Goal: Navigation & Orientation: Find specific page/section

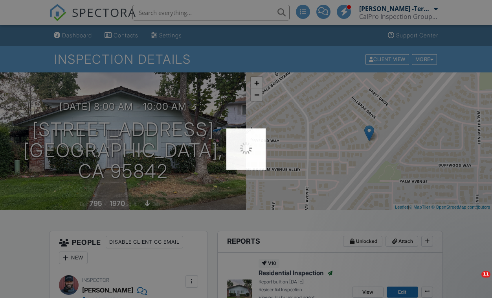
scroll to position [27, 0]
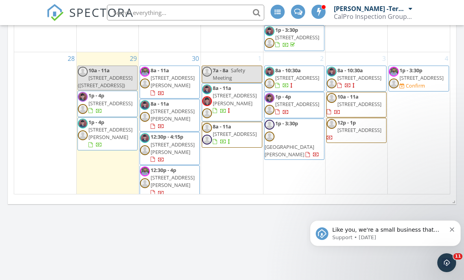
scroll to position [472, 0]
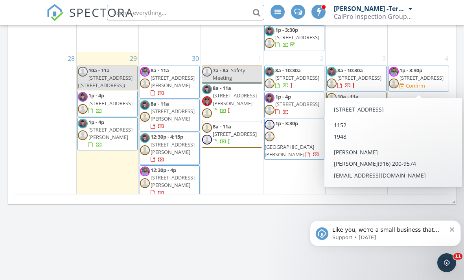
click at [409, 75] on span "4631 Attawa Ave, Sacramento 95822" at bounding box center [421, 77] width 44 height 7
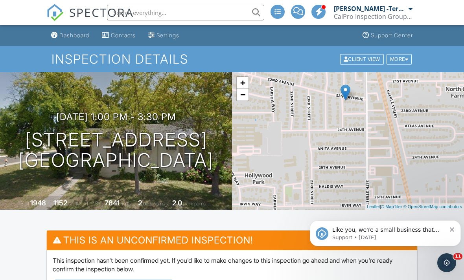
click at [81, 13] on span "SPECTORA" at bounding box center [101, 12] width 64 height 17
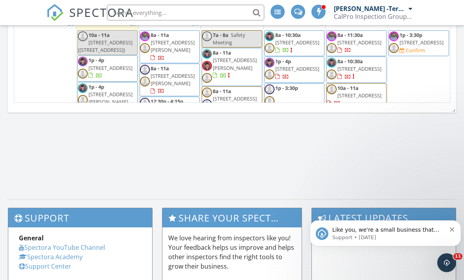
scroll to position [415, 0]
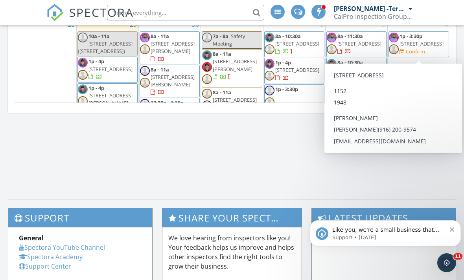
click at [418, 43] on span "[STREET_ADDRESS]" at bounding box center [421, 43] width 44 height 7
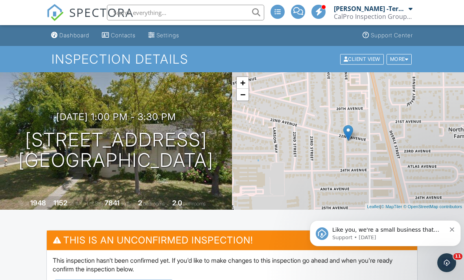
click at [84, 17] on span "SPECTORA" at bounding box center [101, 12] width 64 height 17
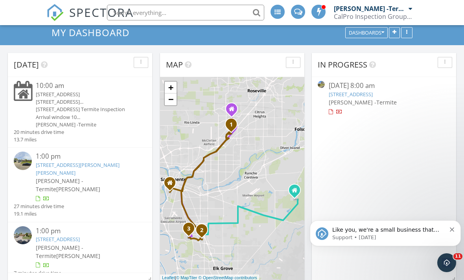
scroll to position [28, 0]
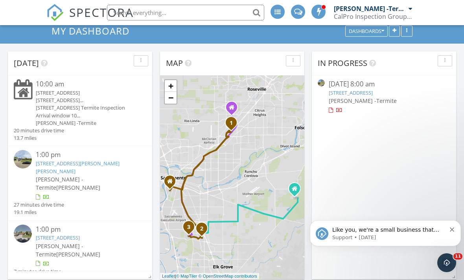
click at [98, 175] on link "[STREET_ADDRESS][PERSON_NAME][PERSON_NAME]" at bounding box center [78, 167] width 84 height 15
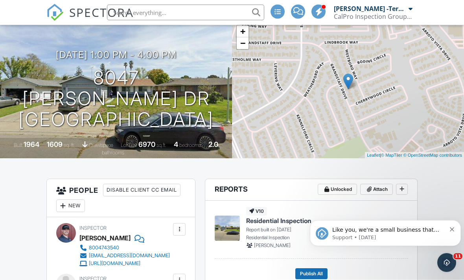
scroll to position [49, 0]
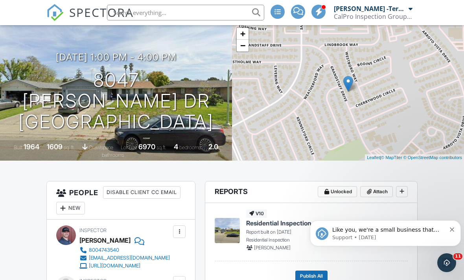
click at [77, 11] on span "SPECTORA" at bounding box center [101, 12] width 64 height 17
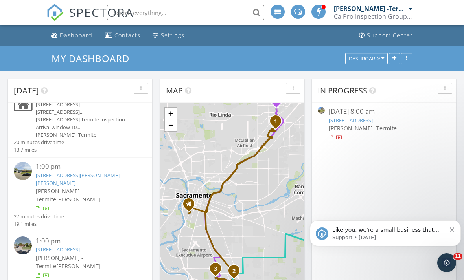
scroll to position [43, 0]
click at [80, 246] on link "[STREET_ADDRESS]" at bounding box center [58, 249] width 44 height 7
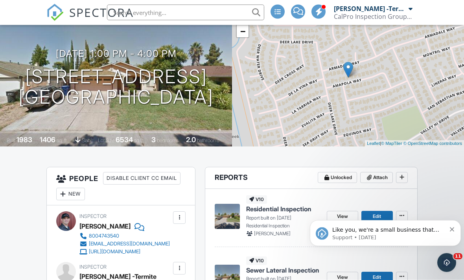
scroll to position [63, 0]
